Goal: Transaction & Acquisition: Purchase product/service

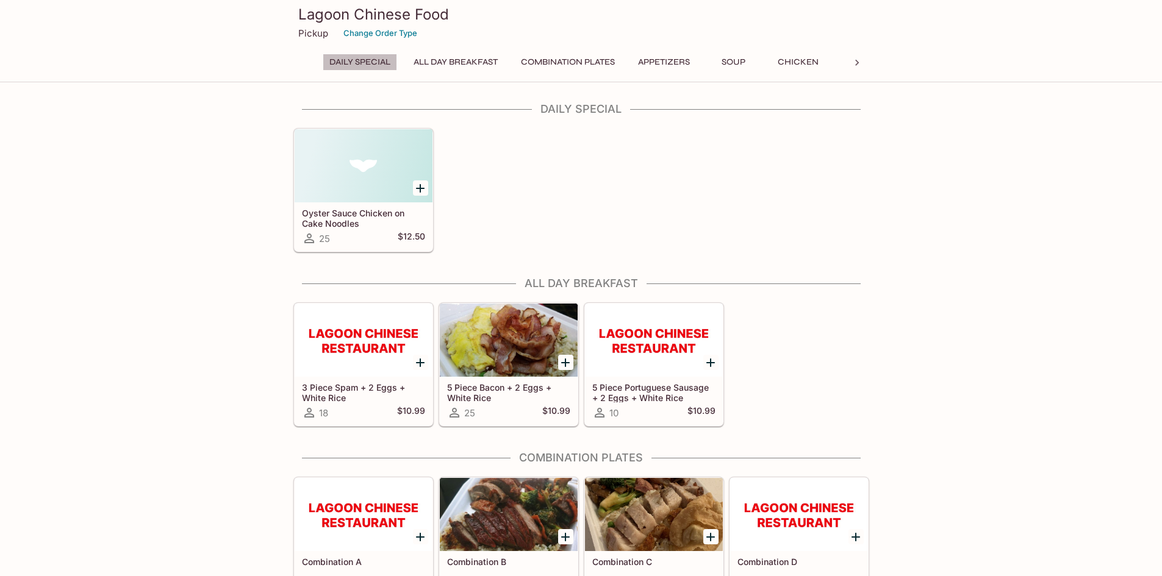
click at [370, 68] on button "Daily Special" at bounding box center [360, 62] width 74 height 17
click at [444, 65] on button "All Day Breakfast" at bounding box center [456, 62] width 98 height 17
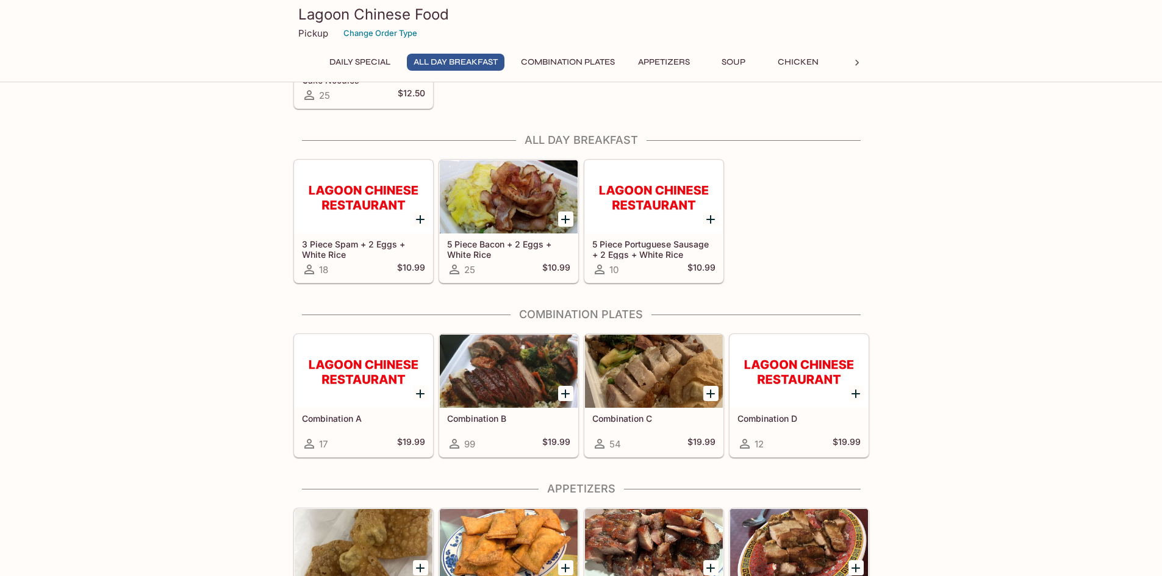
scroll to position [173, 0]
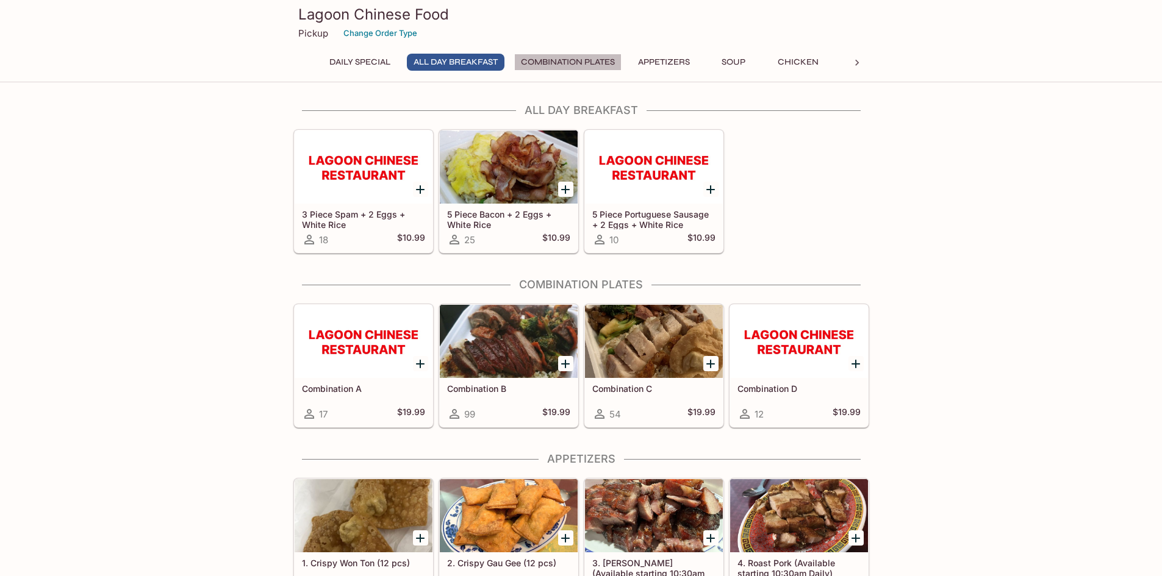
click at [543, 62] on button "Combination Plates" at bounding box center [567, 62] width 107 height 17
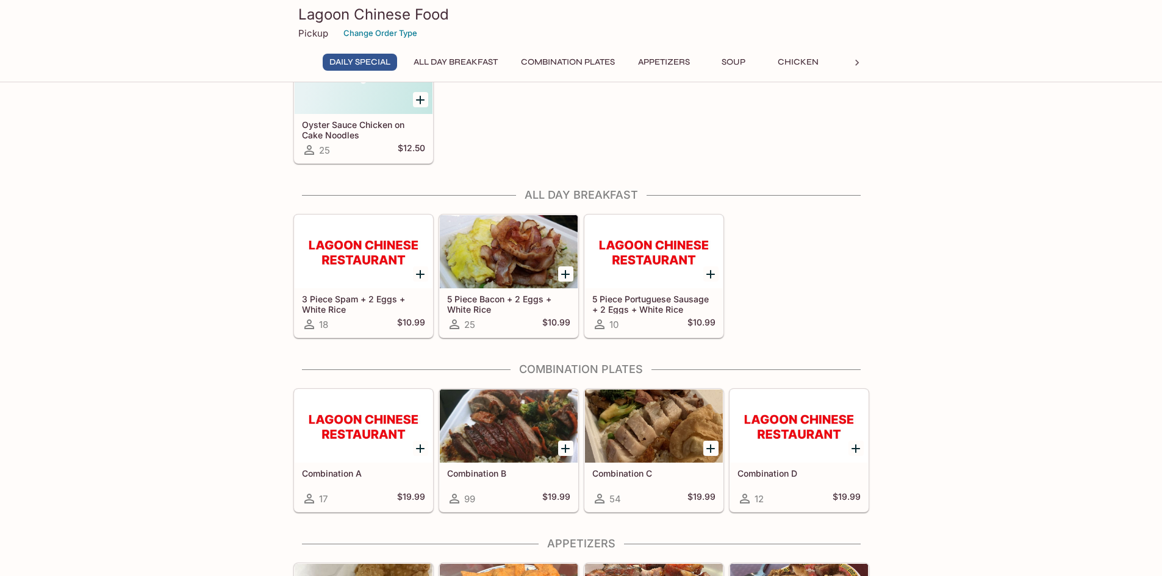
scroll to position [0, 0]
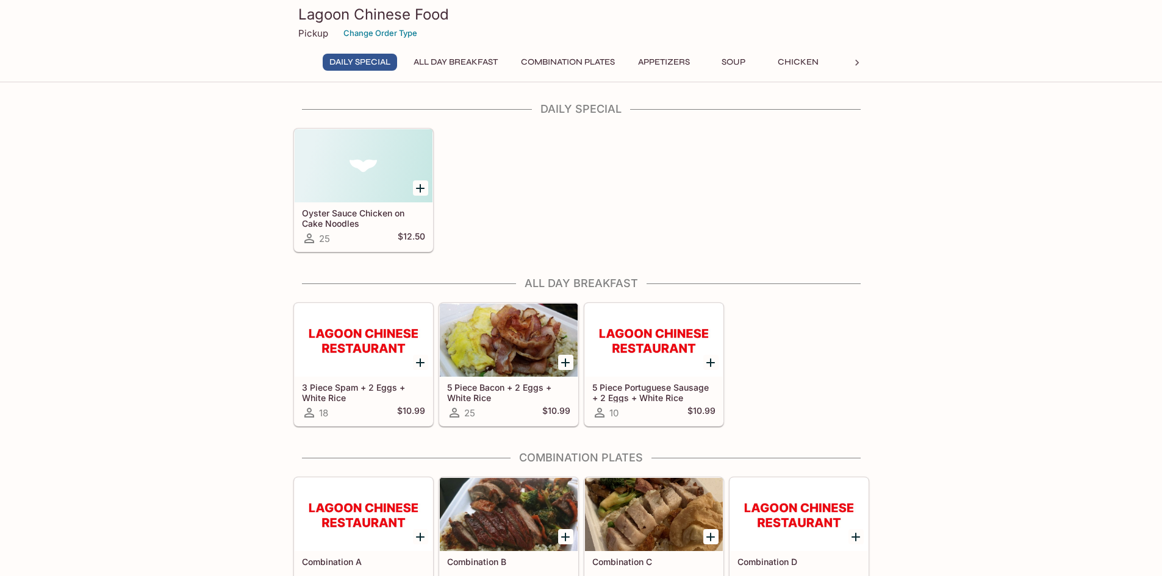
click at [724, 57] on button "Soup" at bounding box center [733, 62] width 55 height 17
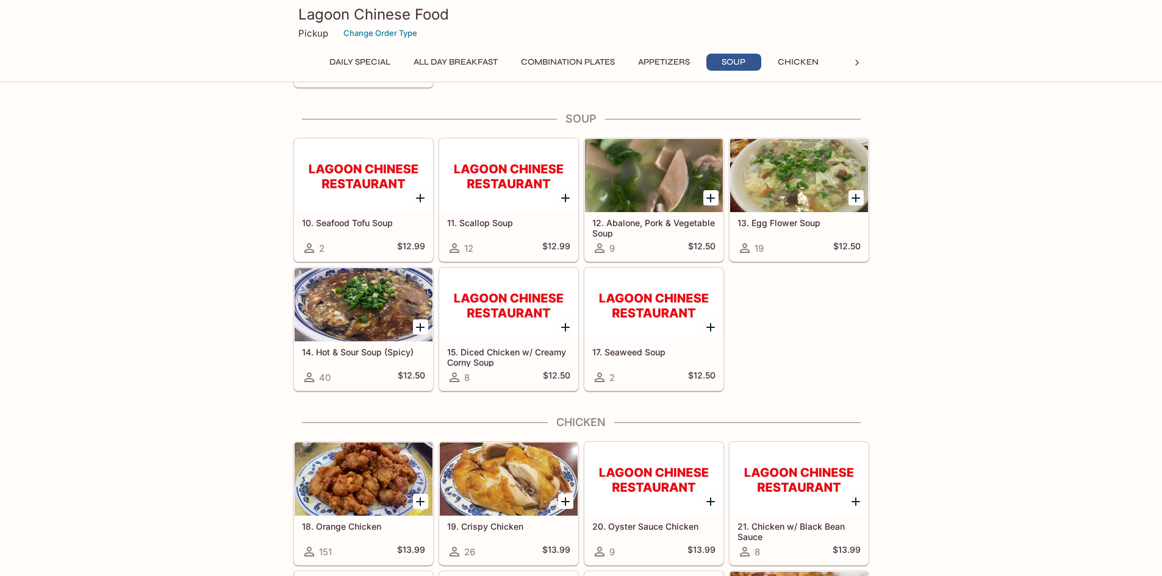
scroll to position [955, 0]
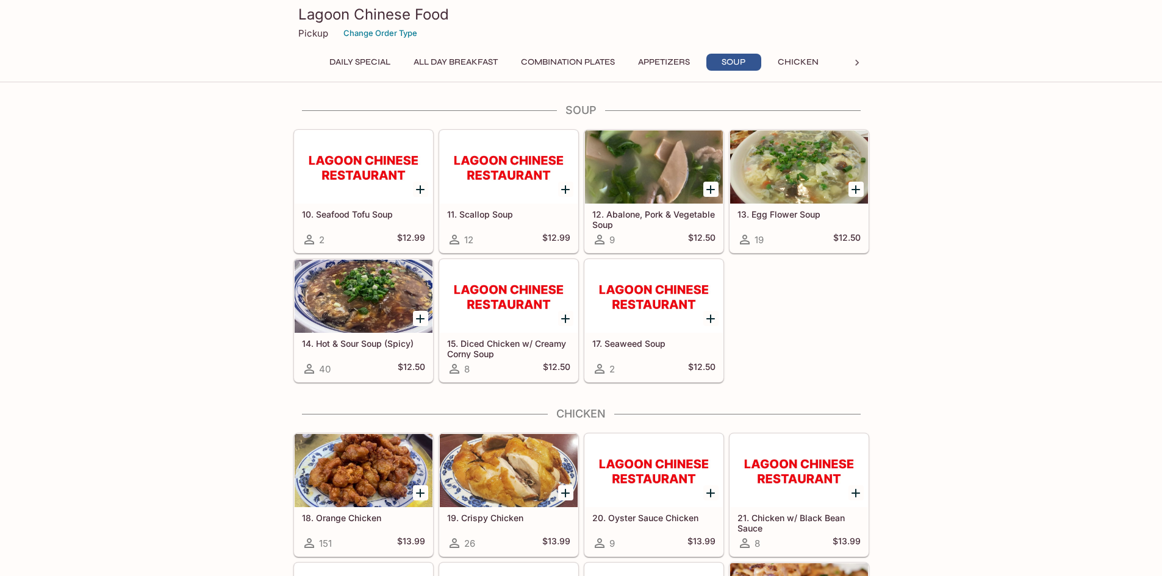
click at [370, 333] on div at bounding box center [364, 296] width 138 height 73
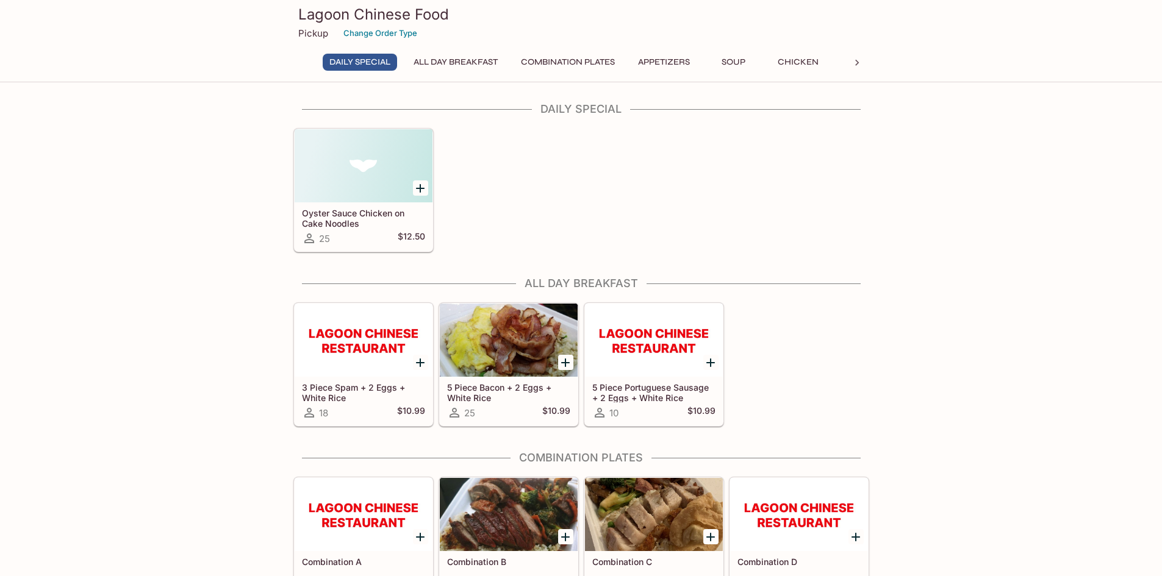
scroll to position [122, 0]
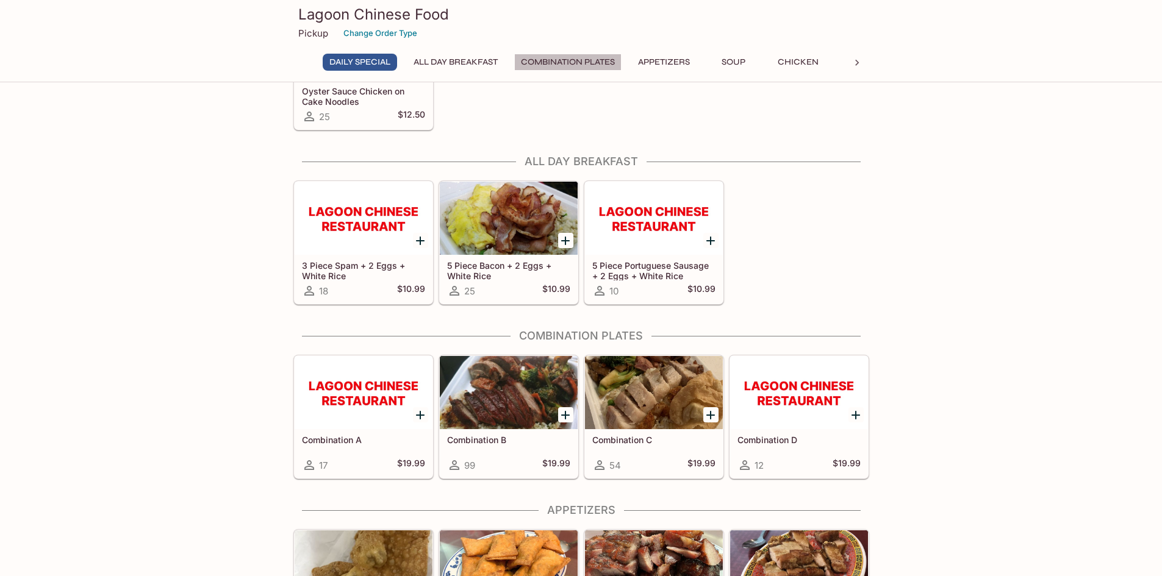
click at [555, 62] on button "Combination Plates" at bounding box center [567, 62] width 107 height 17
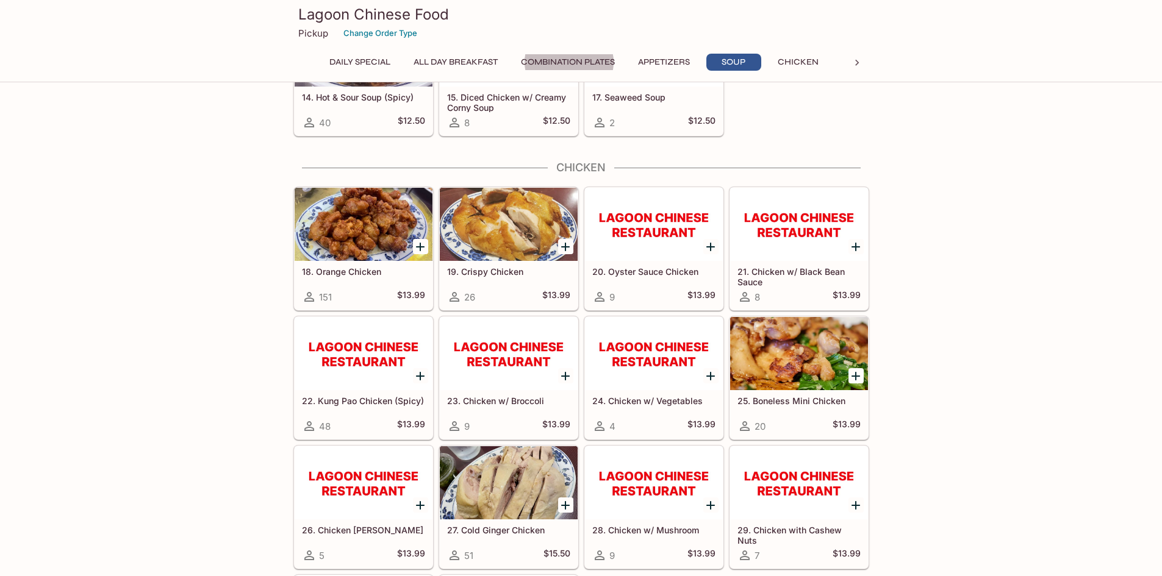
scroll to position [1018, 0]
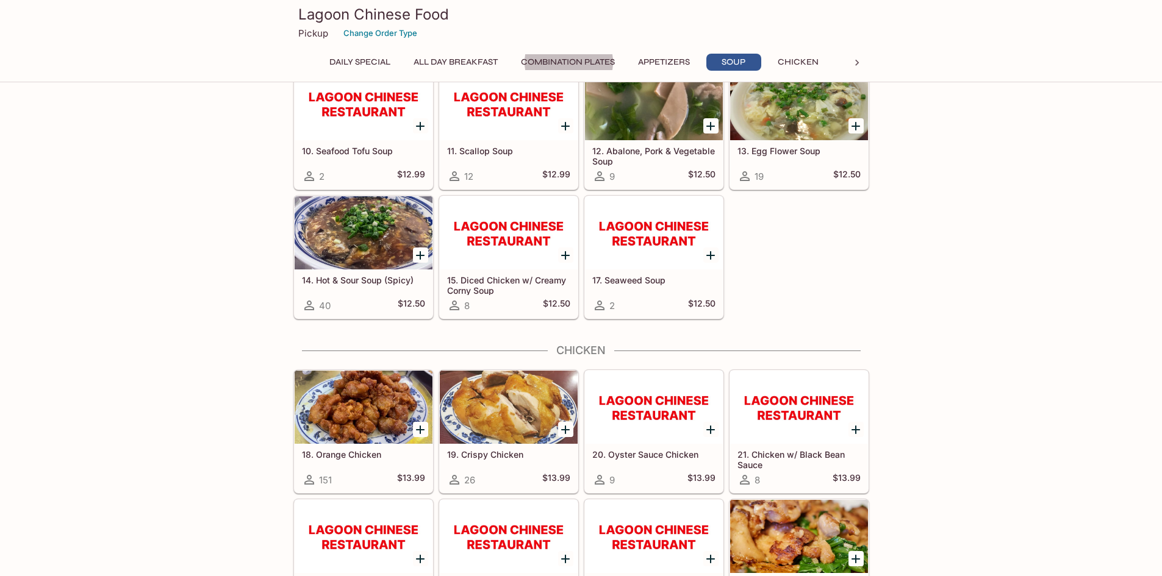
click at [359, 257] on div at bounding box center [364, 232] width 138 height 73
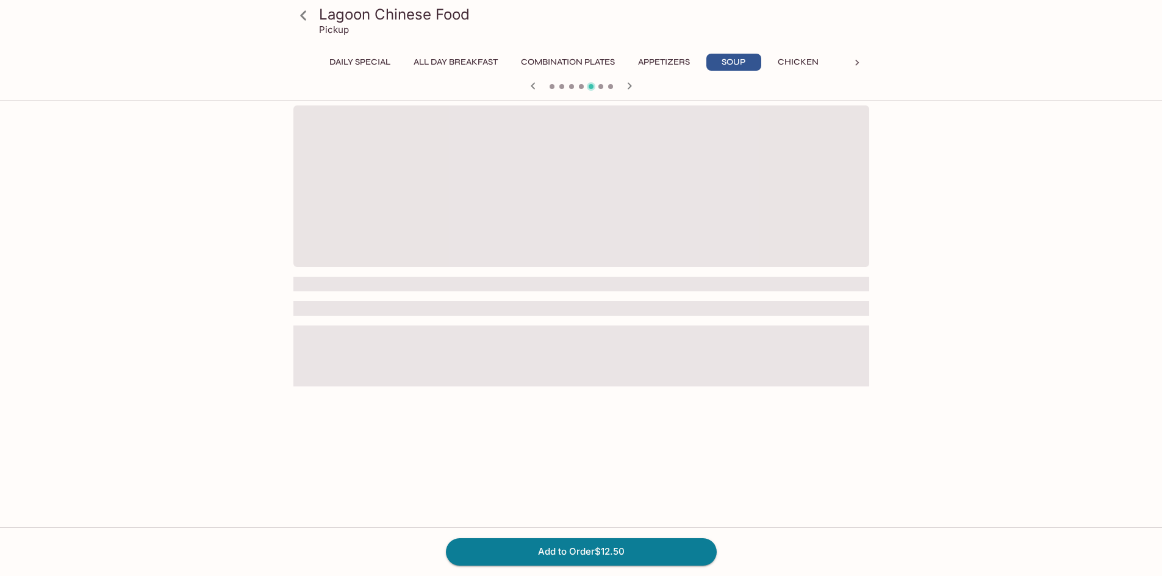
scroll to position [105, 0]
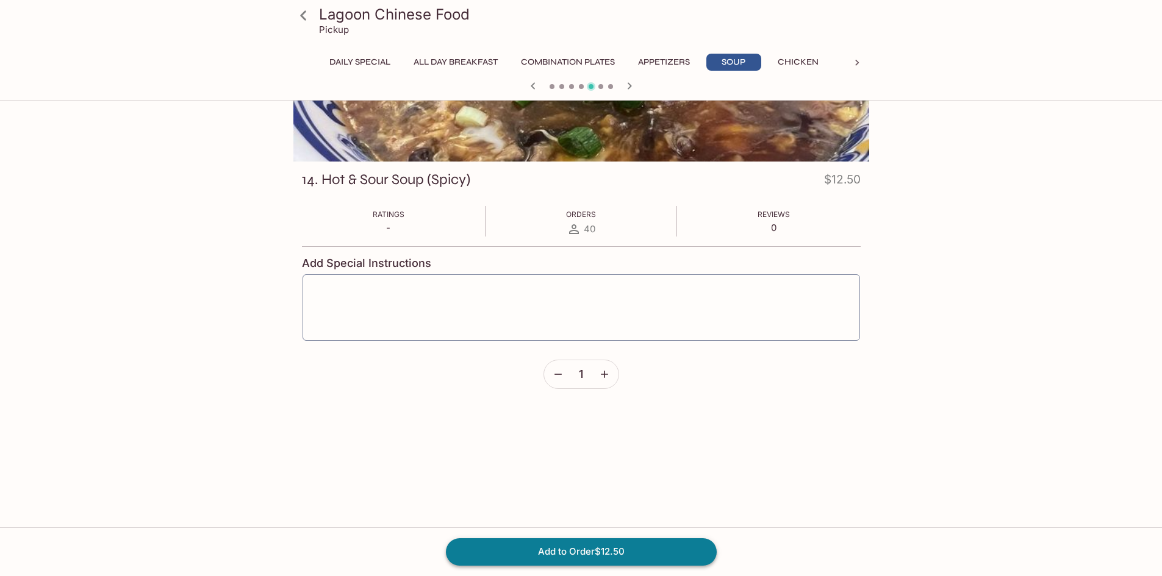
click at [615, 556] on button "Add to Order $12.50" at bounding box center [581, 551] width 271 height 27
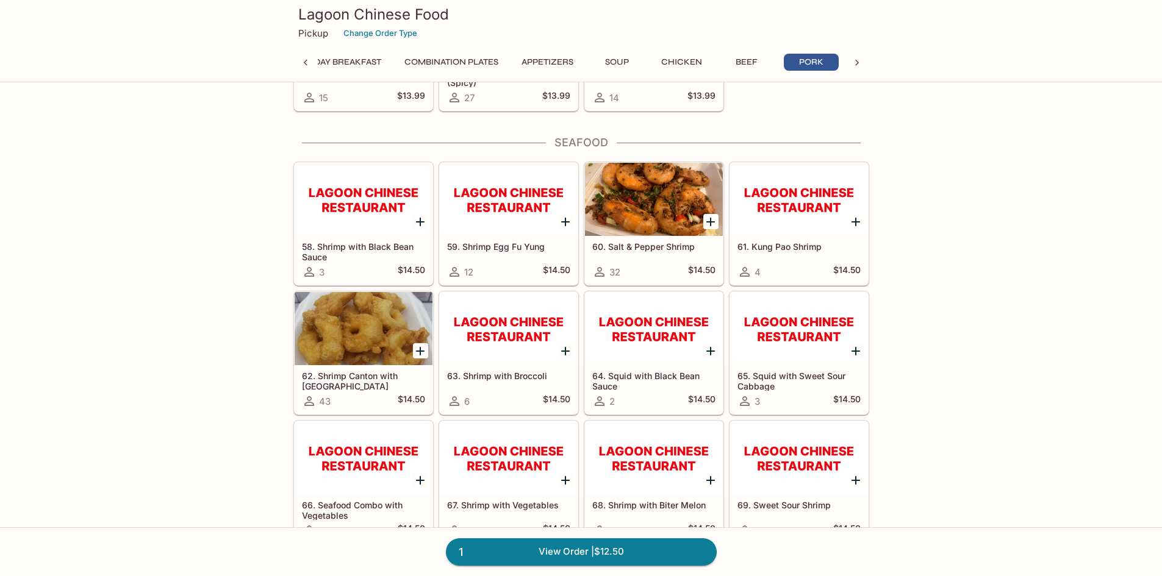
scroll to position [2801, 0]
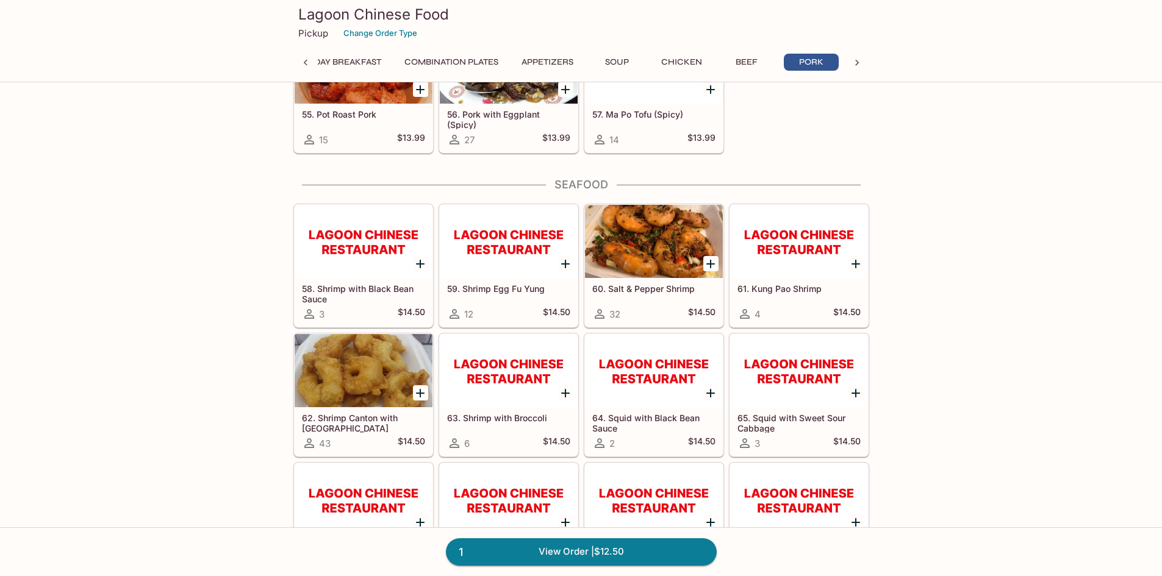
click at [755, 63] on button "Beef" at bounding box center [746, 62] width 55 height 17
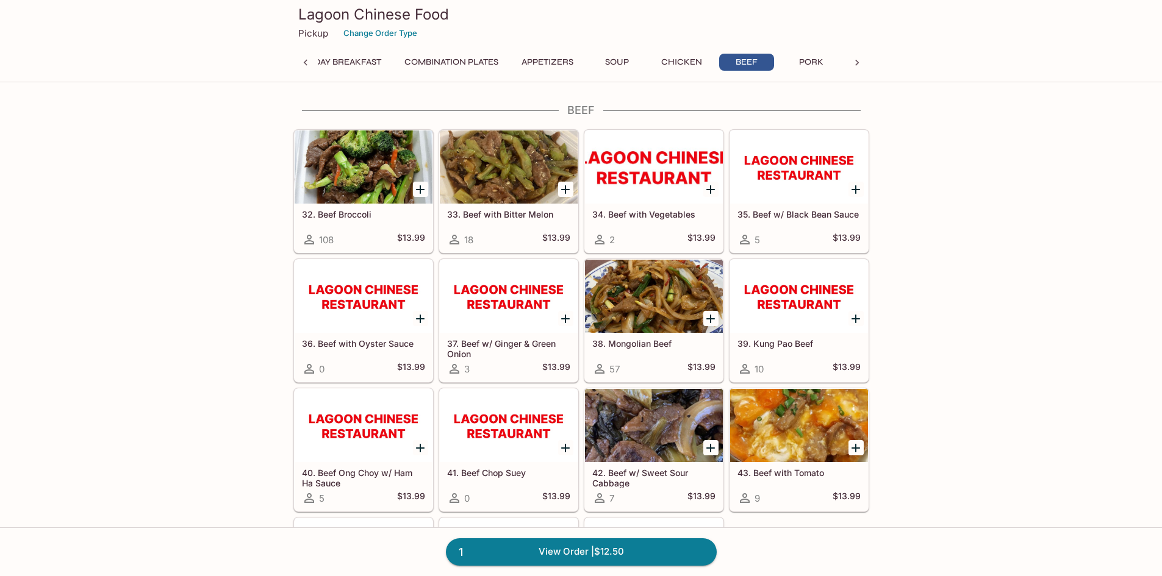
click at [679, 305] on div at bounding box center [654, 296] width 138 height 73
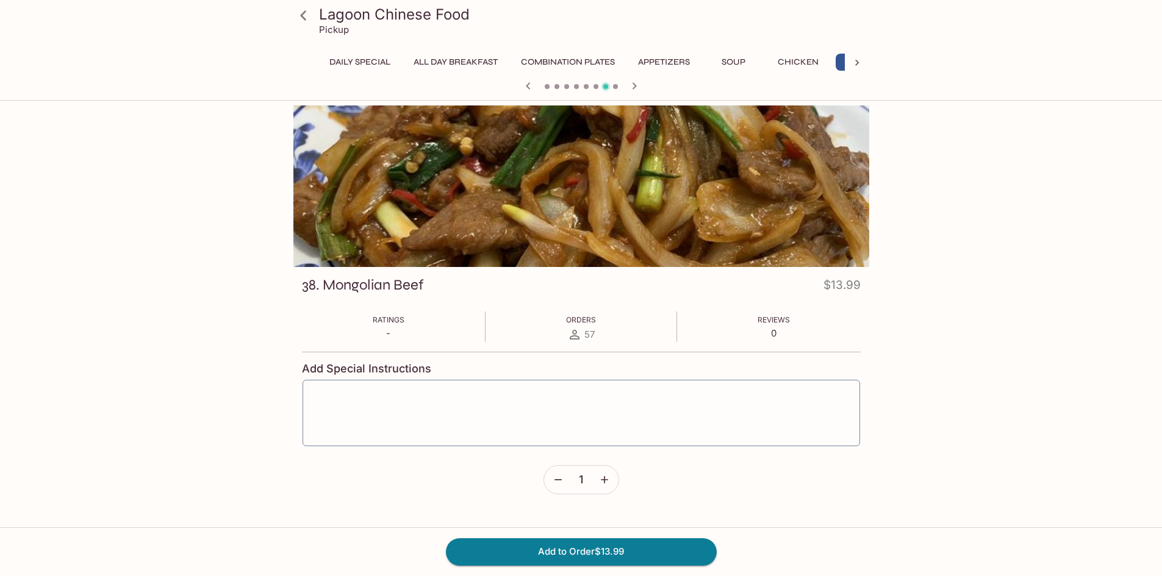
scroll to position [0, 52]
drag, startPoint x: 460, startPoint y: 190, endPoint x: 466, endPoint y: 185, distance: 8.3
click at [466, 185] on div at bounding box center [581, 186] width 576 height 162
drag, startPoint x: 535, startPoint y: 197, endPoint x: 572, endPoint y: 197, distance: 37.2
click at [572, 197] on div at bounding box center [581, 186] width 576 height 162
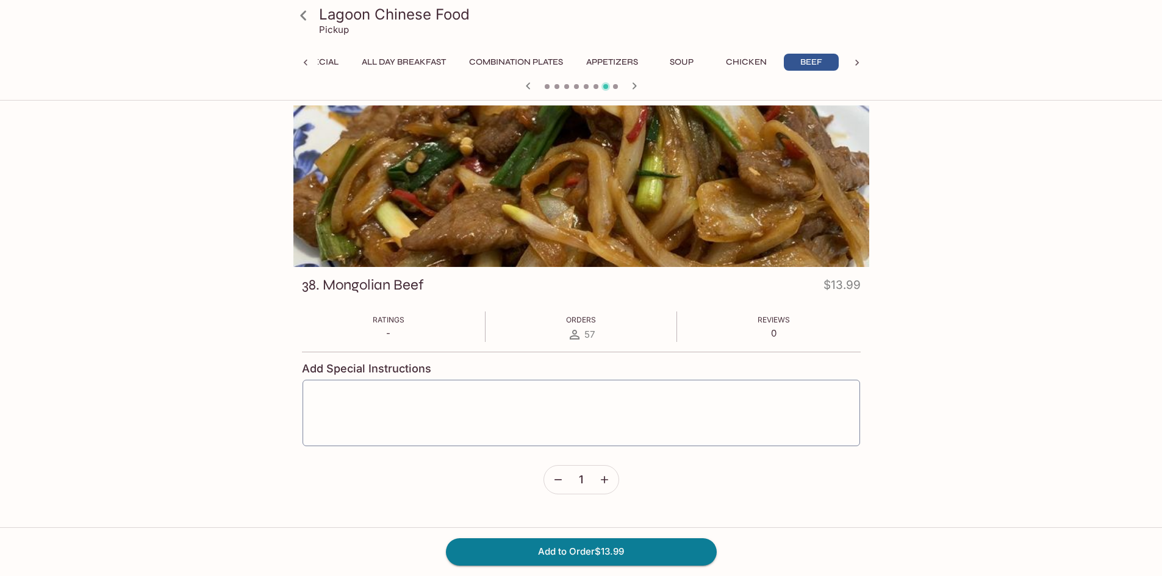
click at [540, 200] on div at bounding box center [581, 186] width 576 height 162
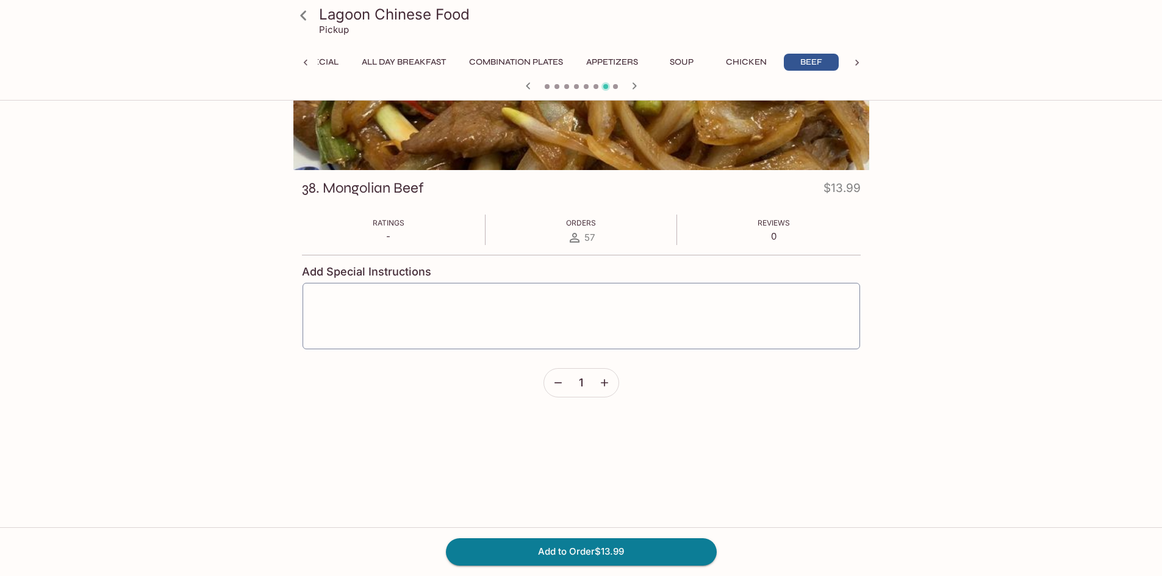
scroll to position [105, 0]
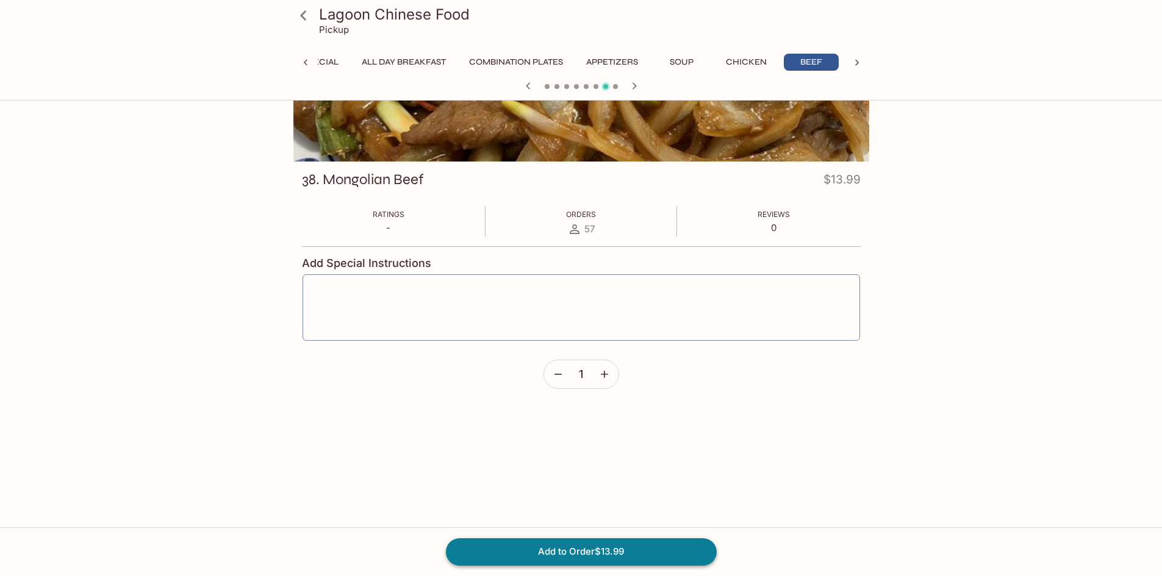
click at [623, 551] on button "Add to Order $13.99" at bounding box center [581, 551] width 271 height 27
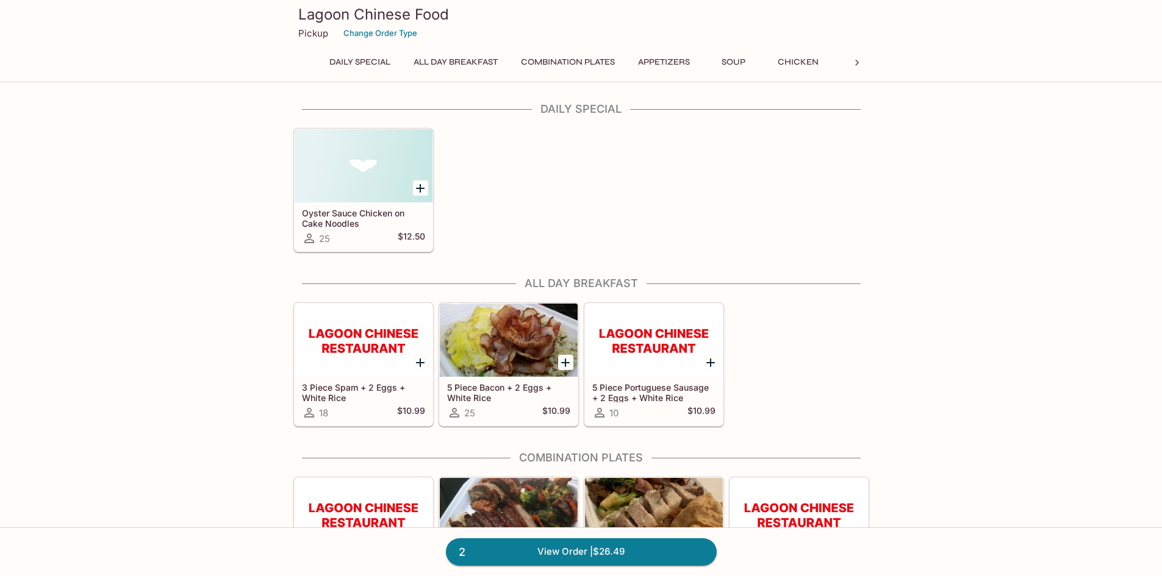
click at [865, 62] on div at bounding box center [857, 63] width 24 height 18
click at [854, 66] on icon at bounding box center [857, 63] width 12 height 12
click at [854, 68] on icon at bounding box center [857, 63] width 12 height 12
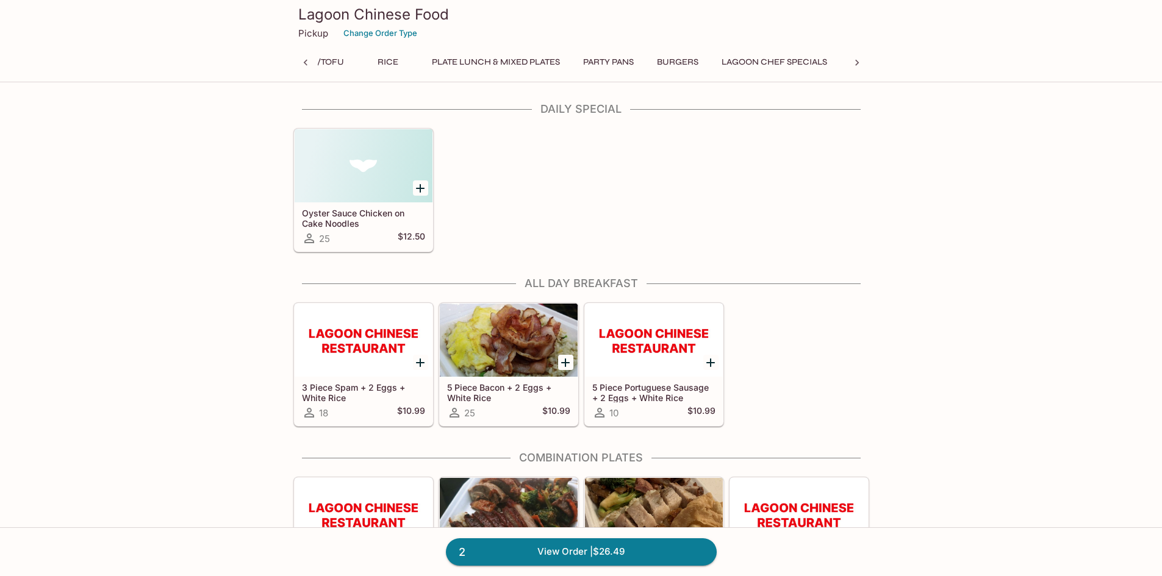
scroll to position [0, 1169]
click at [304, 63] on icon at bounding box center [305, 63] width 4 height 6
click at [744, 59] on button "Rice" at bounding box center [739, 62] width 55 height 17
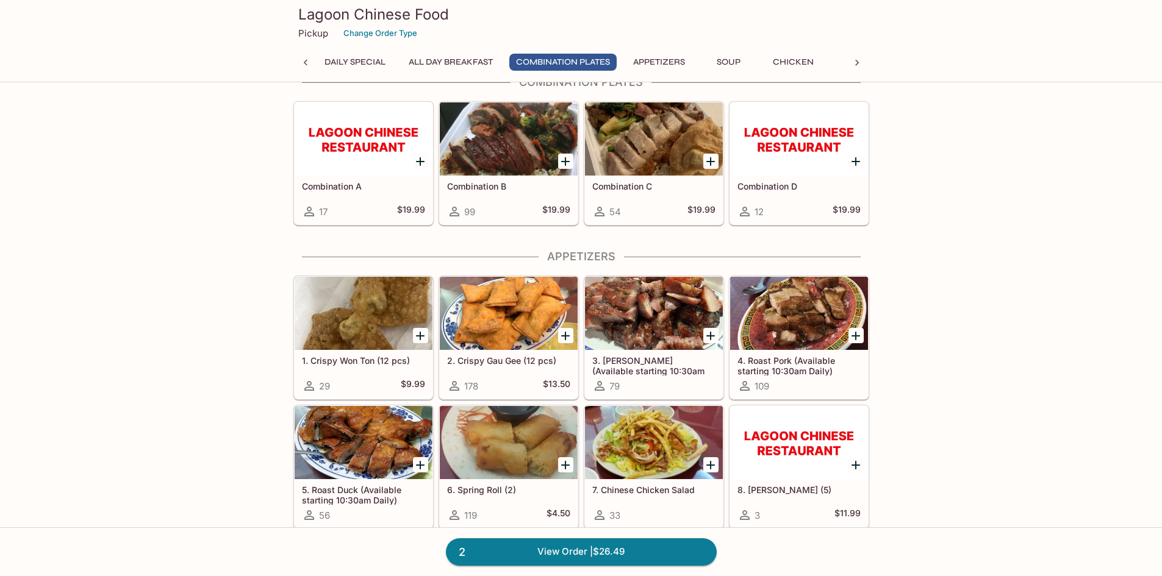
scroll to position [366, 0]
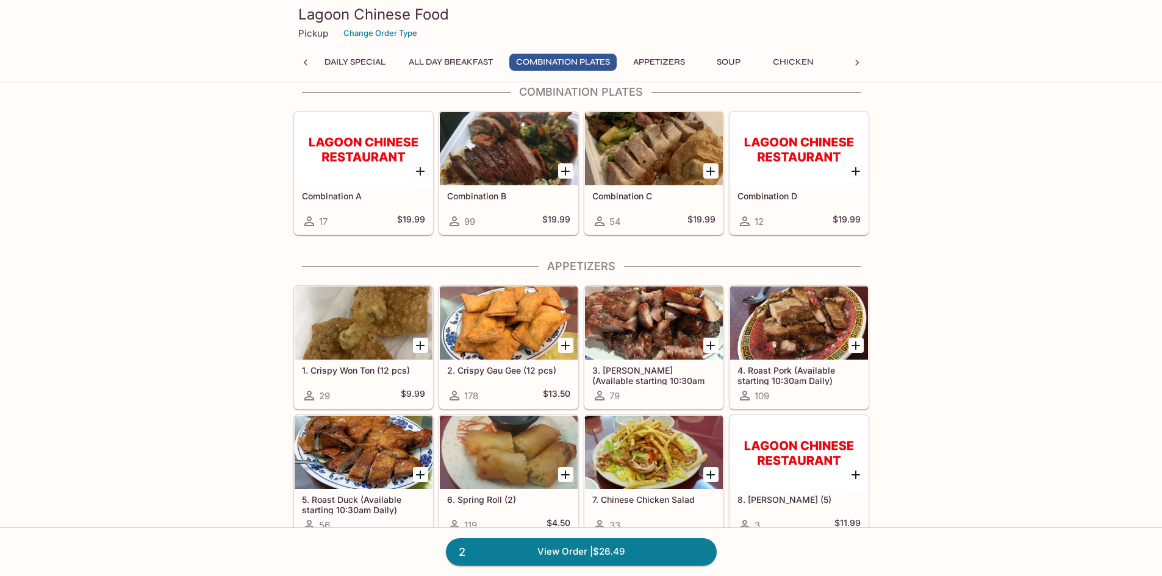
click at [860, 65] on icon at bounding box center [857, 63] width 12 height 12
click at [860, 66] on icon at bounding box center [857, 63] width 12 height 12
click at [397, 51] on div "Lagoon Chinese Food Pickup Change Order Type Daily Special All Day Breakfast Co…" at bounding box center [580, 39] width 585 height 78
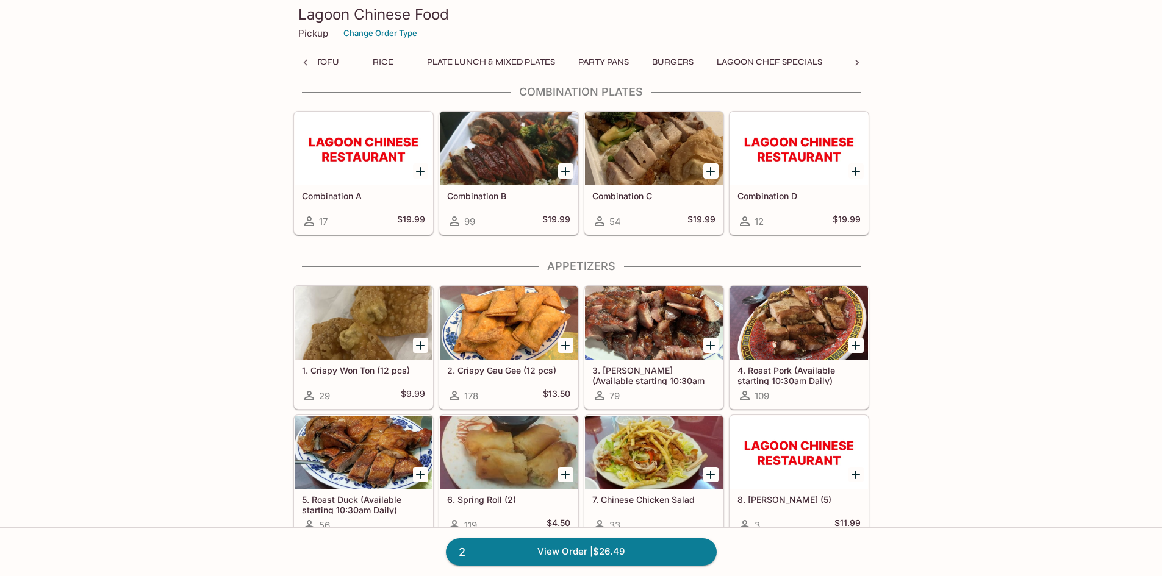
click at [401, 59] on button "Rice" at bounding box center [382, 62] width 55 height 17
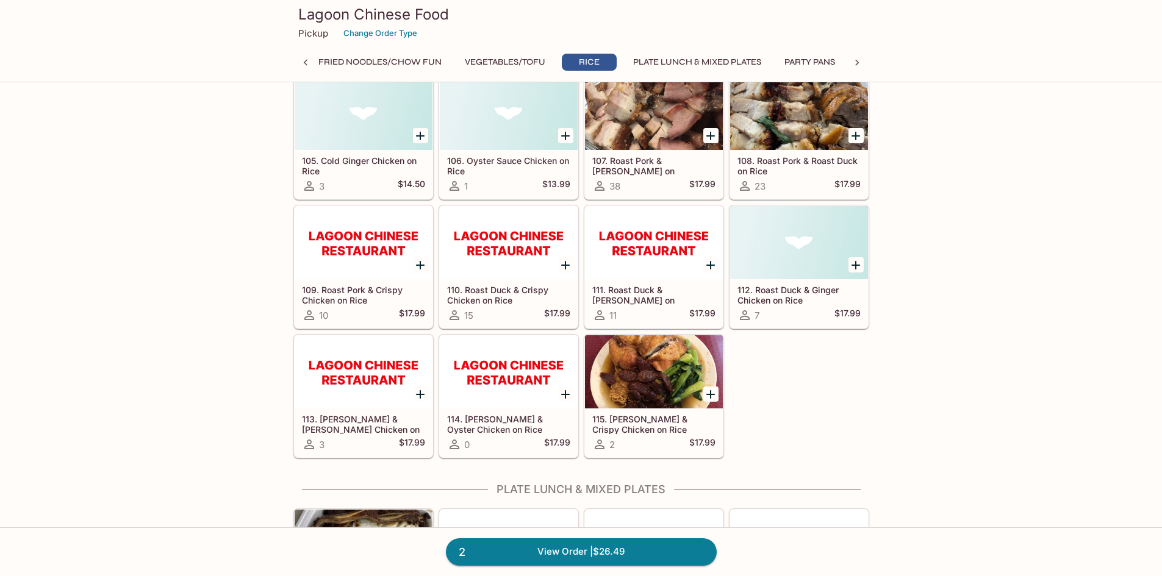
scroll to position [4479, 0]
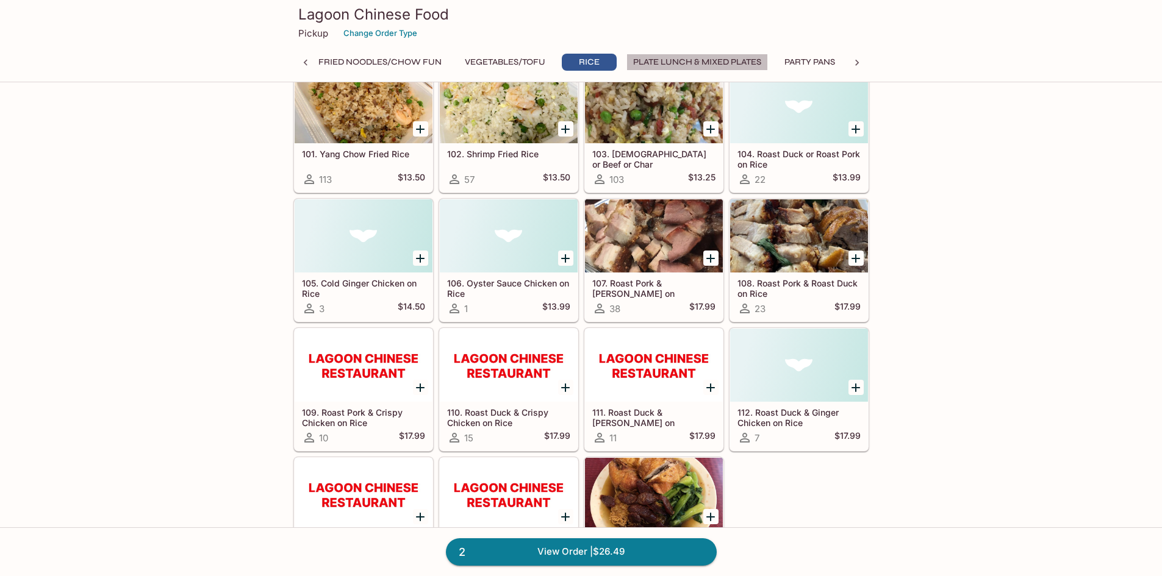
click at [761, 64] on button "Plate Lunch & Mixed Plates" at bounding box center [696, 62] width 141 height 17
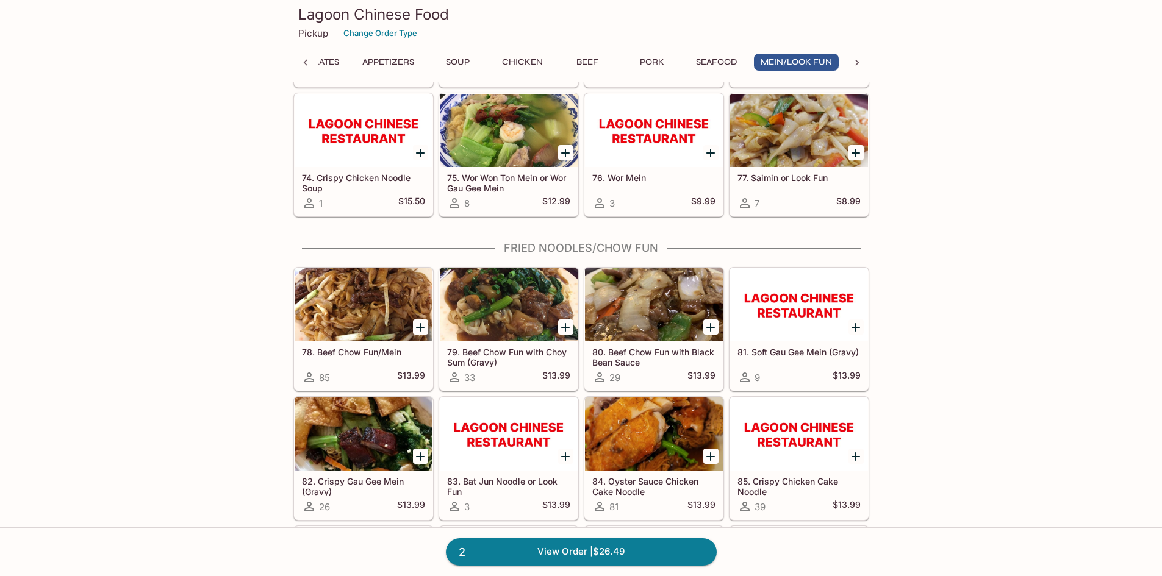
scroll to position [3110, 0]
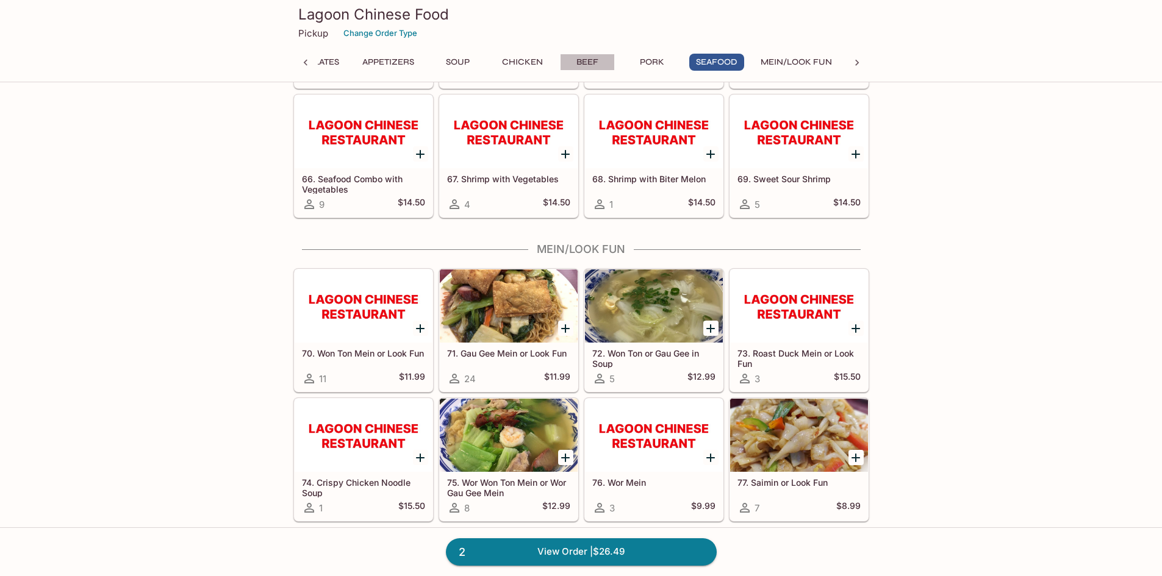
click at [598, 62] on button "Beef" at bounding box center [587, 62] width 55 height 17
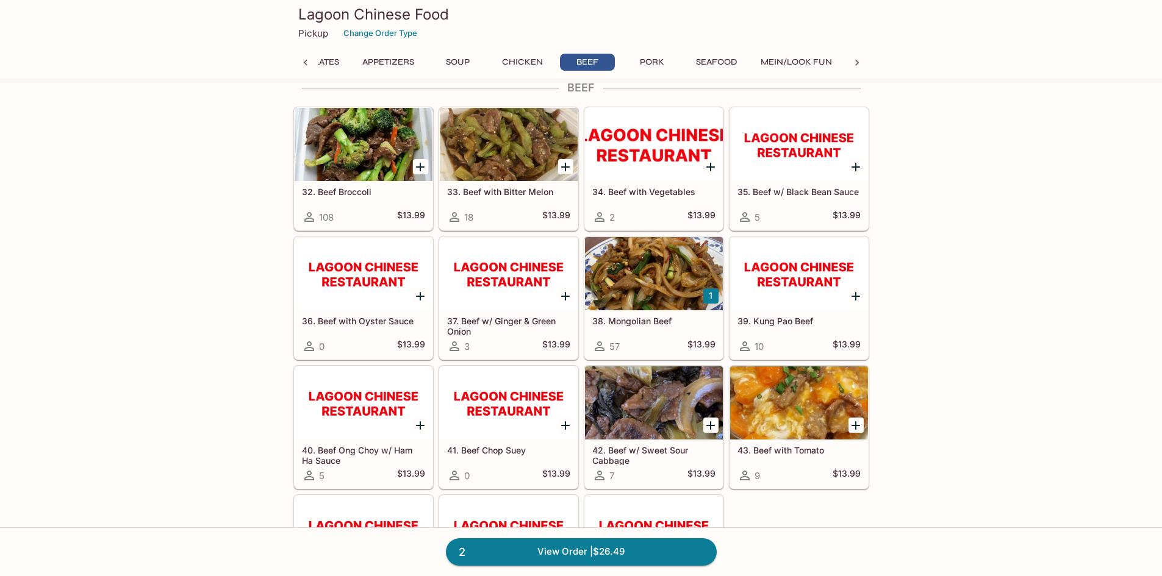
scroll to position [1821, 0]
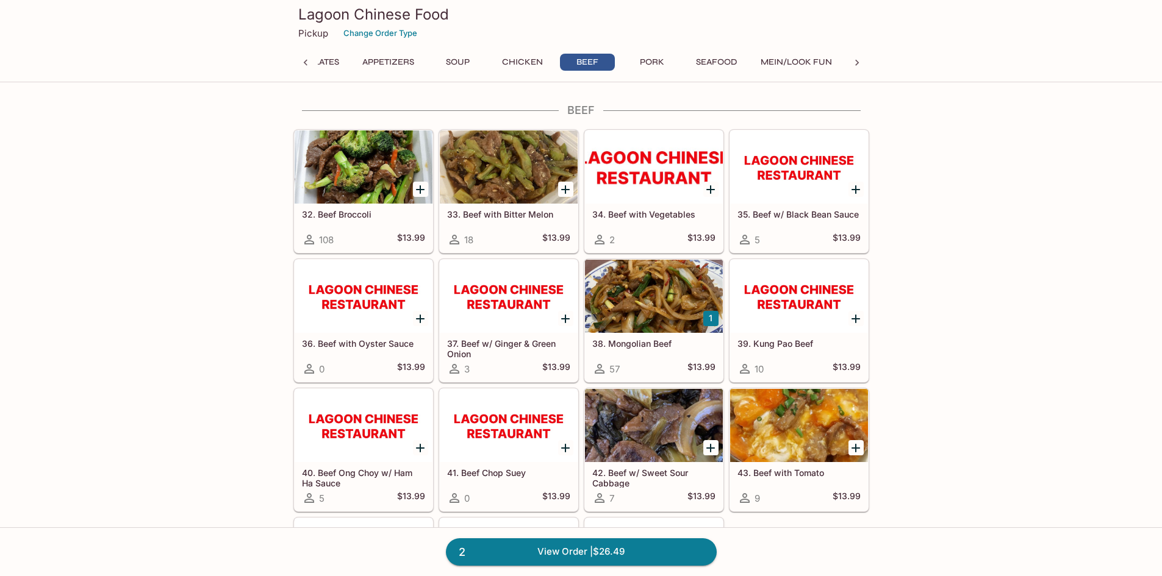
click at [803, 60] on button "Mein/Look Fun" at bounding box center [796, 62] width 85 height 17
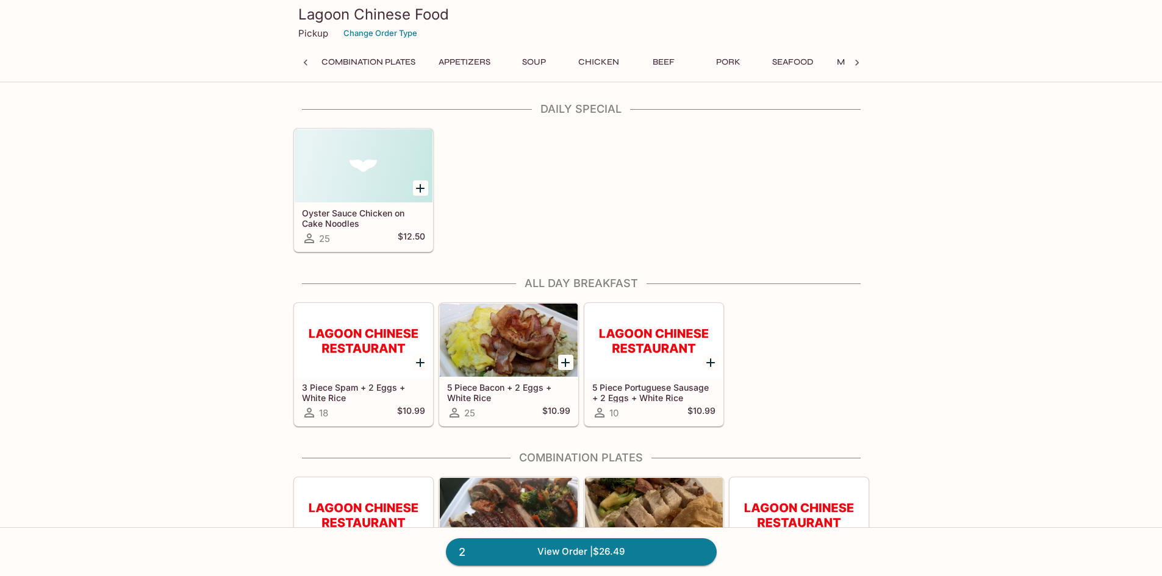
scroll to position [0, 5]
